Goal: Information Seeking & Learning: Learn about a topic

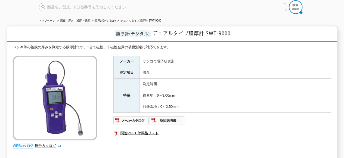
scroll to position [54, 0]
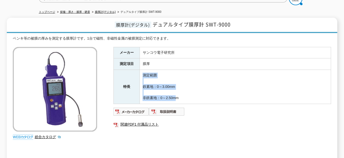
drag, startPoint x: 174, startPoint y: 98, endPoint x: 176, endPoint y: 71, distance: 27.0
click at [176, 71] on td "測定範囲 鉄素地：0～3.00mm 非鉄素地：0～2.50mm" at bounding box center [235, 87] width 191 height 34
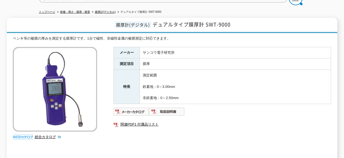
drag, startPoint x: 176, startPoint y: 65, endPoint x: 188, endPoint y: 99, distance: 36.1
click at [188, 99] on tbody "メーカー サンコウ電子研究所 測定項目 膜厚 特長 測定範囲 鉄素地：0～3.00mm 非鉄素地：0～2.50mm" at bounding box center [223, 75] width 218 height 57
click at [188, 99] on td "測定範囲 鉄素地：0～3.00mm 非鉄素地：0～2.50mm" at bounding box center [235, 87] width 191 height 34
drag, startPoint x: 188, startPoint y: 99, endPoint x: 186, endPoint y: 64, distance: 34.9
click at [186, 64] on tbody "メーカー サンコウ電子研究所 測定項目 膜厚 特長 測定範囲 鉄素地：0～3.00mm 非鉄素地：0～2.50mm" at bounding box center [223, 75] width 218 height 57
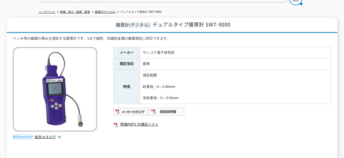
click at [186, 64] on td "膜厚" at bounding box center [235, 63] width 191 height 11
drag, startPoint x: 187, startPoint y: 46, endPoint x: 195, endPoint y: 77, distance: 31.9
click at [195, 77] on tbody "メーカー サンコウ電子研究所 測定項目 膜厚 特長 測定範囲 鉄素地：0～3.00mm 非鉄素地：0～2.50mm" at bounding box center [223, 75] width 218 height 57
click at [195, 77] on td "測定範囲 鉄素地：0～3.00mm 非鉄素地：0～2.50mm" at bounding box center [235, 87] width 191 height 34
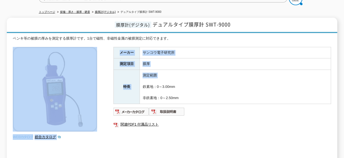
drag, startPoint x: 203, startPoint y: 32, endPoint x: 200, endPoint y: 77, distance: 45.5
click at [200, 77] on div "ペンキ等の被膜の厚みを測定する膜厚計です。1台で磁性、非磁性金属の被膜測定に対応できます。 総合カタログ メーカー サンコウ電子研究所 測定項目 膜厚 特長 …" at bounding box center [172, 100] width 319 height 128
click at [200, 77] on td "測定範囲 鉄素地：0～3.00mm 非鉄素地：0～2.50mm" at bounding box center [235, 87] width 191 height 34
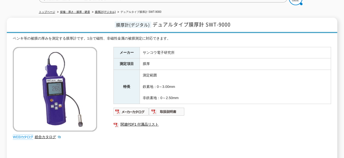
click at [246, 52] on td "サンコウ電子研究所" at bounding box center [235, 52] width 191 height 11
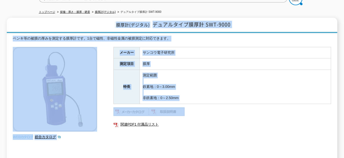
drag, startPoint x: 174, startPoint y: 11, endPoint x: 202, endPoint y: 107, distance: 99.9
click at [202, 107] on div "トップページ 探傷・厚さ・膜厚・硬度 膜厚計(デジタル) デュアルタイプ膜厚計 SWT-9000 膜厚計(デジタル) デュアルタイプ膜厚計 SWT-9000 …" at bounding box center [172, 75] width 344 height 189
click at [202, 107] on ul at bounding box center [223, 111] width 218 height 9
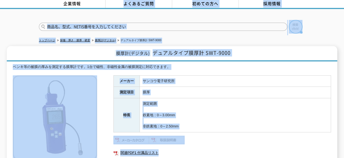
scroll to position [0, 0]
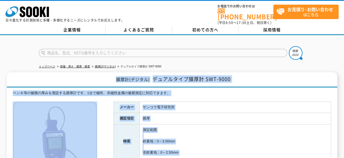
drag, startPoint x: 212, startPoint y: 127, endPoint x: 99, endPoint y: 77, distance: 123.4
click at [100, 78] on div "膜厚計(デジタル) デュアルタイプ膜厚計 SWT-9000 ペンキ等の被膜の厚みを測定する膜厚計です。1台で磁性、非磁性金属の被膜測定に対応できます。 総合カ…" at bounding box center [172, 145] width 330 height 146
click at [99, 77] on h1 "膜厚計(デジタル) デュアルタイプ膜厚計 SWT-9000" at bounding box center [172, 79] width 330 height 15
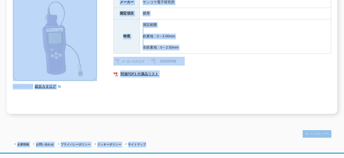
scroll to position [134, 0]
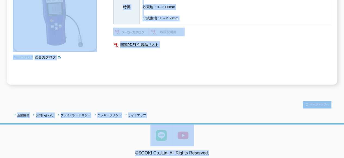
drag, startPoint x: 99, startPoint y: 76, endPoint x: 167, endPoint y: 154, distance: 103.0
click at [165, 156] on body "株式会社 ソーキ spMenu 日々進化する計測技術と多種・多様化するニーズにレンタルでお応えします。 お電話でのお問い合わせは [PHONE_NUMBER]…" at bounding box center [172, 13] width 344 height 295
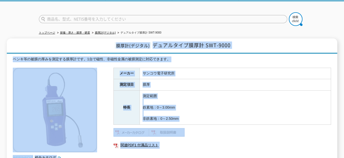
scroll to position [0, 0]
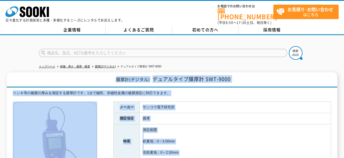
click at [102, 143] on div "ペンキ等の被膜の厚みを測定する膜厚計です。1台で磁性、非磁性金属の被膜測定に対応できます。 総合カタログ メーカー サンコウ電子研究所 測定項目 膜厚 特長 …" at bounding box center [172, 154] width 319 height 128
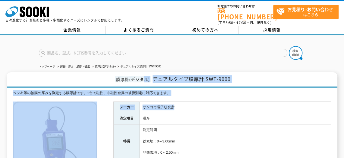
drag, startPoint x: 145, startPoint y: 71, endPoint x: 175, endPoint y: 104, distance: 44.9
click at [175, 104] on div "膜厚計(デジタル) デュアルタイプ膜厚計 SWT-9000 ペンキ等の被膜の厚みを測定する膜厚計です。1台で磁性、非磁性金属の被膜測定に対応できます。 総合カ…" at bounding box center [172, 145] width 330 height 146
click at [175, 104] on td "サンコウ電子研究所" at bounding box center [235, 106] width 191 height 11
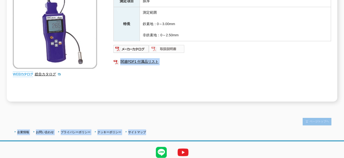
scroll to position [134, 0]
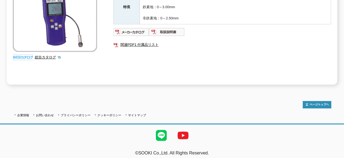
drag, startPoint x: 214, startPoint y: 128, endPoint x: 120, endPoint y: 45, distance: 126.1
click at [120, 45] on div "メーカー サンコウ電子研究所 測定項目 膜厚 特長 測定範囲 鉄素地：0～3.00mm 非鉄素地：0～2.50mm 関連PDF1 付属品リスト" at bounding box center [223, 25] width 218 height 117
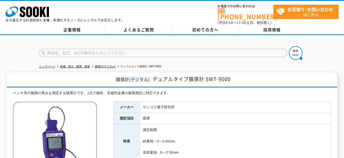
scroll to position [0, 0]
